Goal: Information Seeking & Learning: Learn about a topic

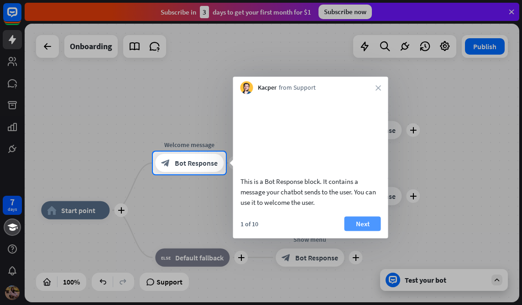
click at [362, 231] on button "Next" at bounding box center [362, 224] width 36 height 15
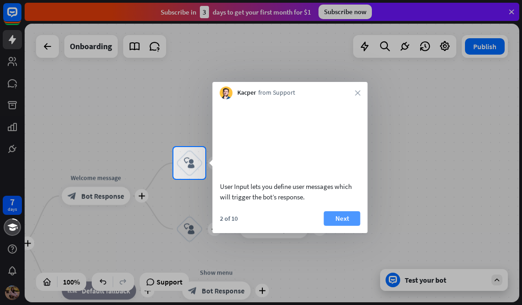
click at [344, 226] on button "Next" at bounding box center [342, 219] width 36 height 15
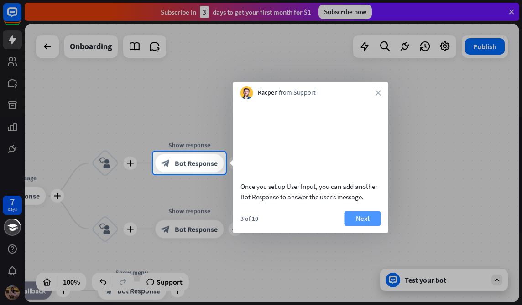
click at [355, 226] on button "Next" at bounding box center [362, 219] width 36 height 15
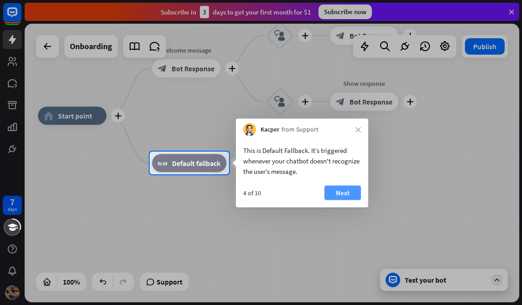
click at [340, 190] on button "Next" at bounding box center [342, 193] width 36 height 15
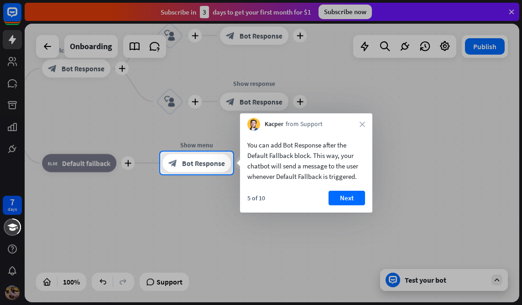
click at [340, 190] on div "You can add Bot Response after the Default Fallback block. This way, your chatb…" at bounding box center [306, 172] width 132 height 82
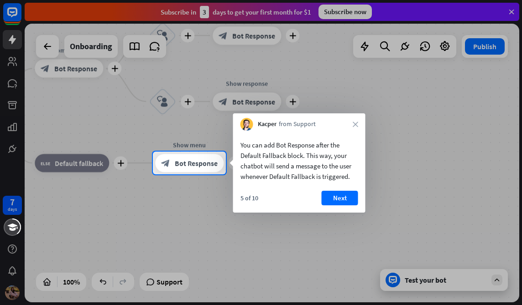
click at [340, 190] on div "You can add Bot Response after the Default Fallback block. This way, your chatb…" at bounding box center [299, 172] width 132 height 82
click at [340, 195] on button "Next" at bounding box center [339, 198] width 36 height 15
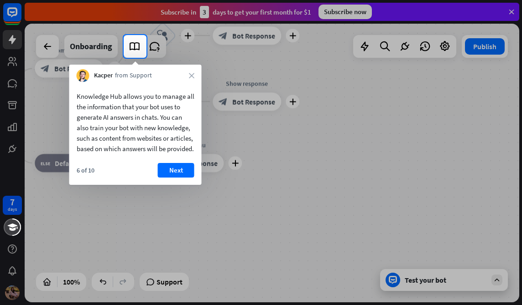
click at [184, 173] on div "Knowledge Hub allows you to manage all the information that your bot uses to ge…" at bounding box center [135, 133] width 132 height 103
click at [183, 178] on button "Next" at bounding box center [176, 170] width 36 height 15
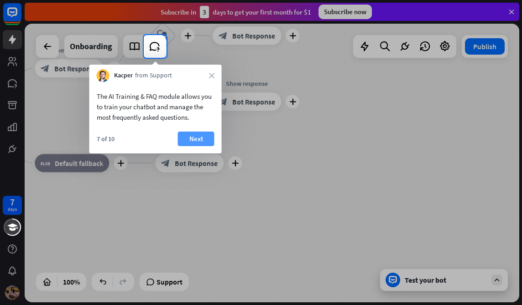
click at [195, 135] on button "Next" at bounding box center [196, 139] width 36 height 15
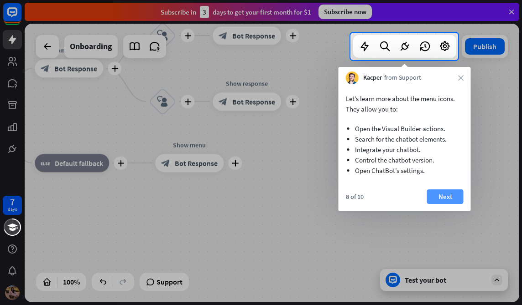
click at [442, 193] on button "Next" at bounding box center [445, 197] width 36 height 15
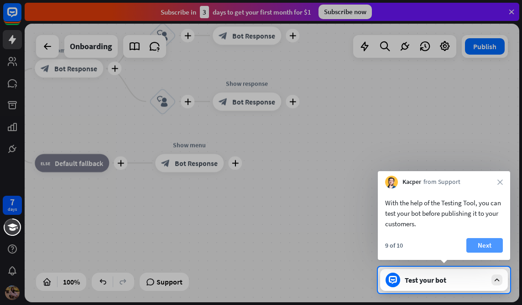
click at [485, 242] on button "Next" at bounding box center [484, 245] width 36 height 15
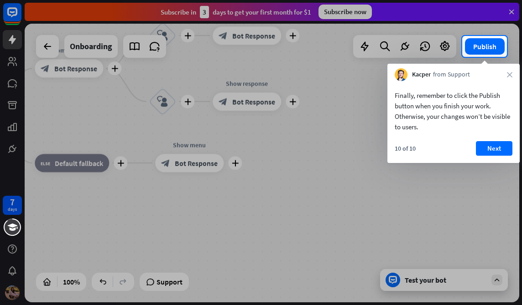
click at [487, 138] on div "Finally, remember to click the Publish button when you finish your work. Otherw…" at bounding box center [453, 122] width 132 height 82
click at [486, 147] on button "Next" at bounding box center [493, 148] width 36 height 15
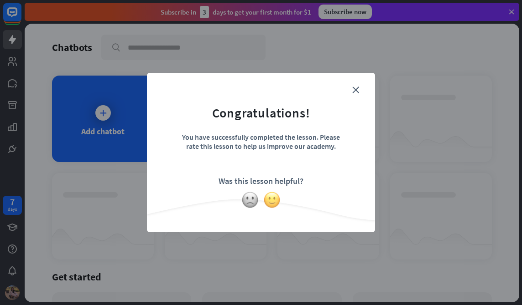
click at [272, 201] on img at bounding box center [271, 199] width 17 height 17
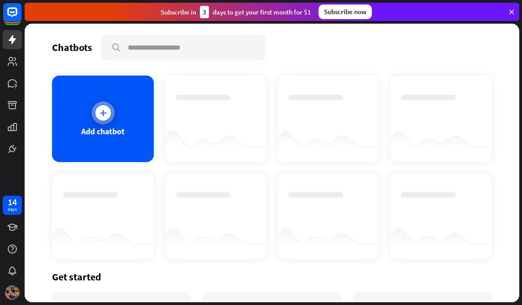
click at [99, 135] on div "Add chatbot" at bounding box center [102, 131] width 43 height 10
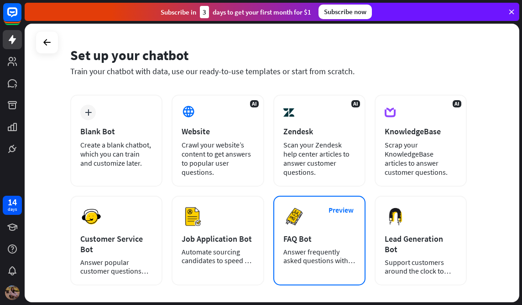
scroll to position [70, 0]
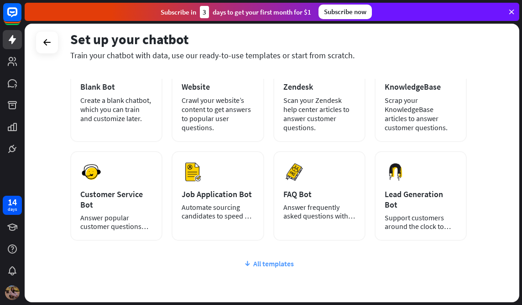
click at [277, 266] on div "All templates" at bounding box center [268, 263] width 396 height 9
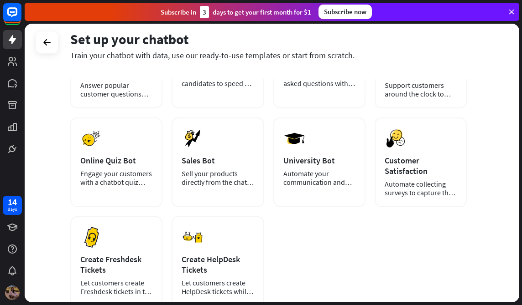
scroll to position [218, 0]
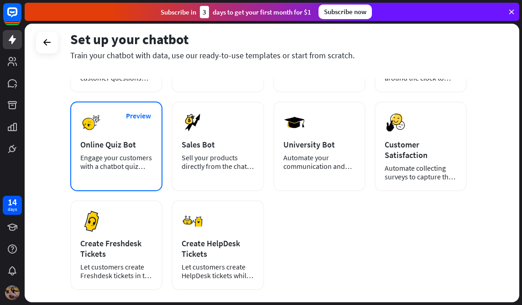
click at [113, 155] on div "Engage your customers with a chatbot quiz tailored to your needs." at bounding box center [116, 162] width 72 height 17
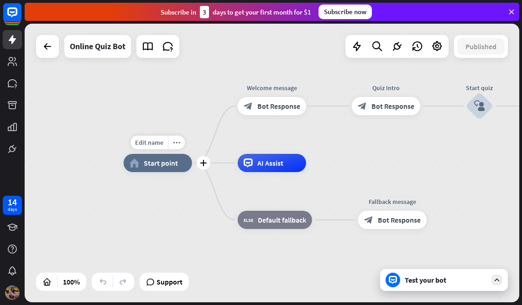
click at [176, 166] on span "Start point" at bounding box center [161, 163] width 34 height 9
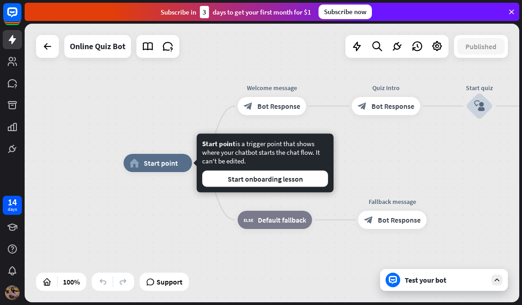
click at [377, 150] on div "home_2 Start point Welcome message block_bot_response Bot Response Quiz Intro b…" at bounding box center [272, 163] width 494 height 279
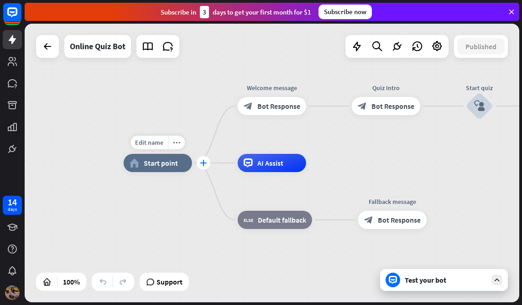
click at [202, 165] on icon "plus" at bounding box center [203, 163] width 7 height 6
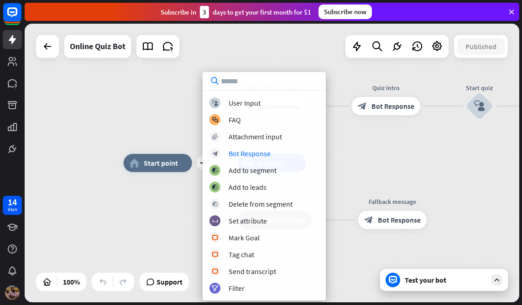
click at [411, 170] on div "plus home_2 Start point Welcome message block_bot_response Bot Response Quiz In…" at bounding box center [371, 302] width 494 height 279
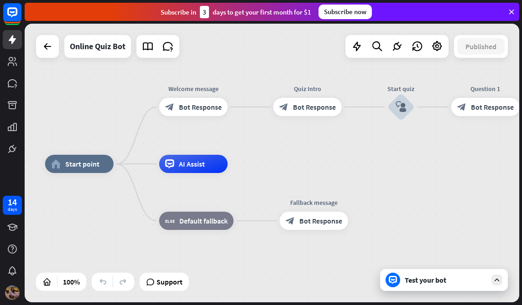
drag, startPoint x: 381, startPoint y: 154, endPoint x: 302, endPoint y: 155, distance: 78.4
click at [302, 155] on div "home_2 Start point Welcome message block_bot_response Bot Response Quiz Intro b…" at bounding box center [272, 163] width 494 height 279
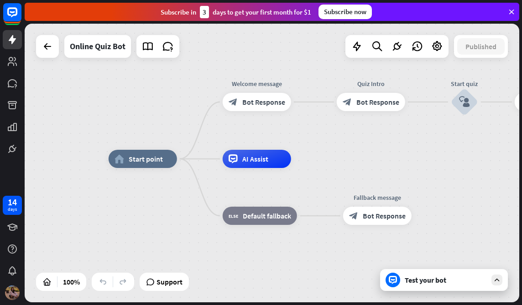
drag, startPoint x: 302, startPoint y: 155, endPoint x: 367, endPoint y: 150, distance: 64.9
click at [367, 150] on div "home_2 Start point Welcome message block_bot_response Bot Response Quiz Intro b…" at bounding box center [272, 163] width 494 height 279
